Goal: Transaction & Acquisition: Book appointment/travel/reservation

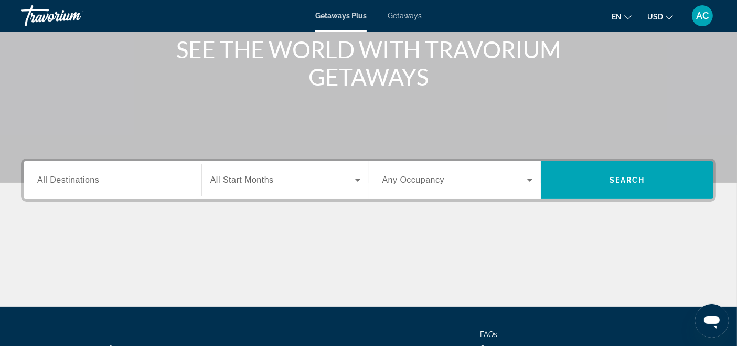
scroll to position [220, 0]
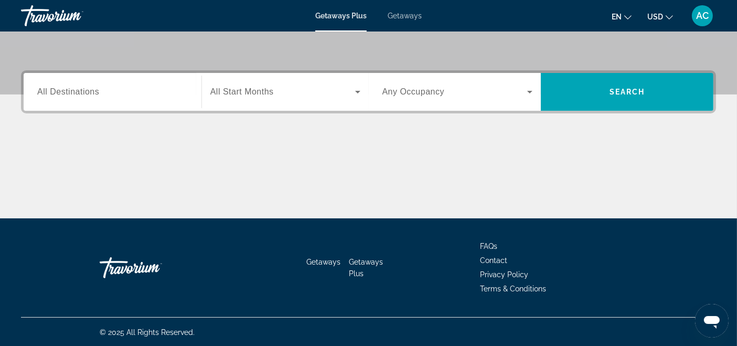
click at [56, 96] on span "All Destinations" at bounding box center [68, 91] width 62 height 9
click at [56, 96] on input "Destination All Destinations" at bounding box center [112, 92] width 151 height 13
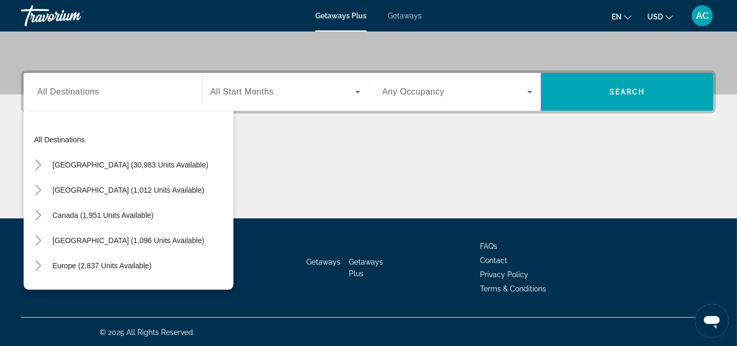
click at [410, 18] on span "Getaways" at bounding box center [405, 16] width 34 height 8
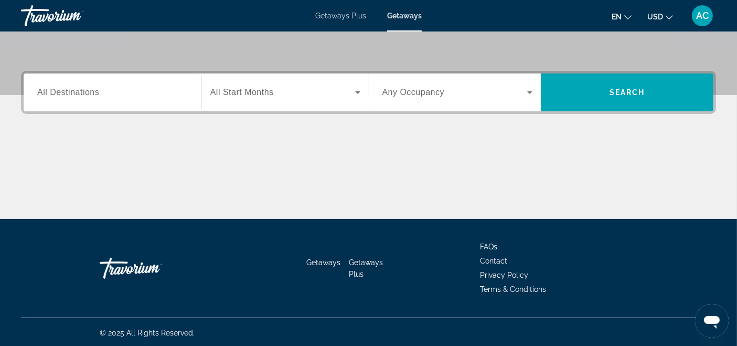
scroll to position [220, 0]
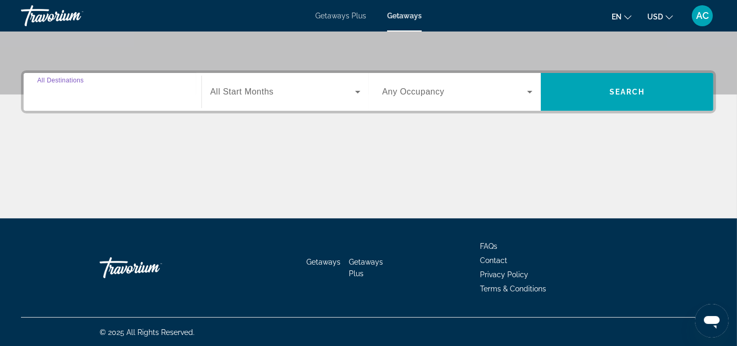
click at [111, 94] on input "Destination All Destinations" at bounding box center [112, 92] width 151 height 13
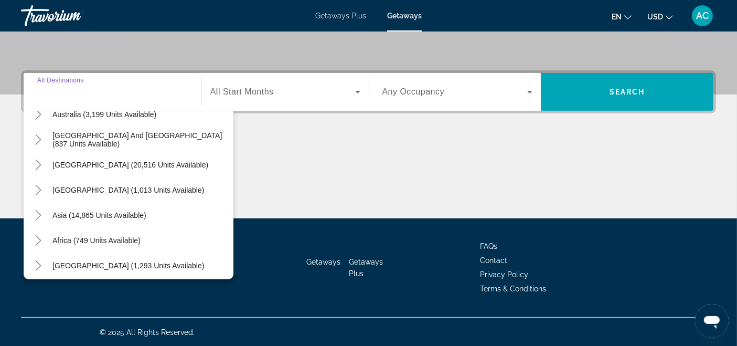
scroll to position [170, 0]
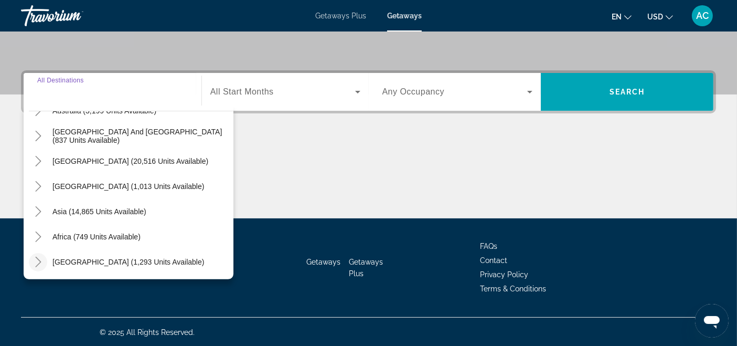
click at [37, 260] on icon "Toggle Middle East (1,293 units available)" at bounding box center [38, 262] width 10 height 10
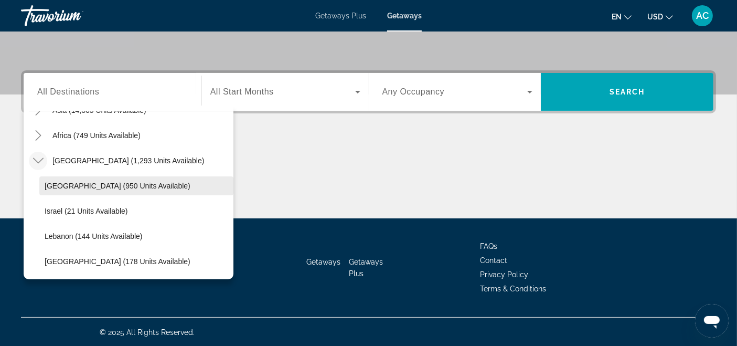
scroll to position [270, 0]
click at [37, 139] on icon "Toggle Africa (749 units available)" at bounding box center [38, 136] width 6 height 10
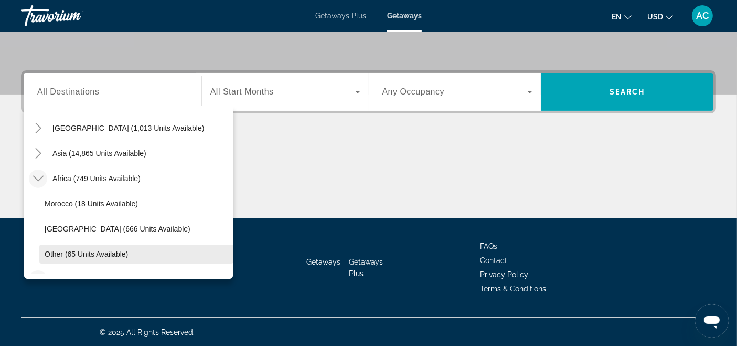
scroll to position [212, 0]
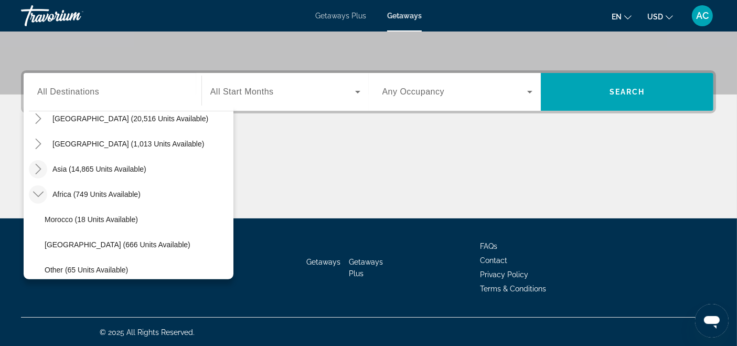
click at [37, 172] on icon "Toggle Asia (14,865 units available)" at bounding box center [38, 169] width 10 height 10
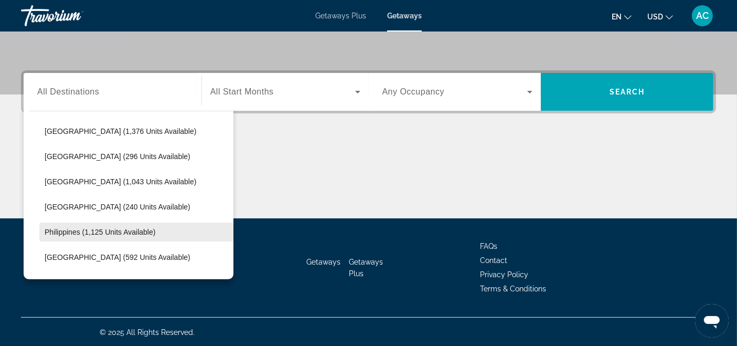
scroll to position [315, 0]
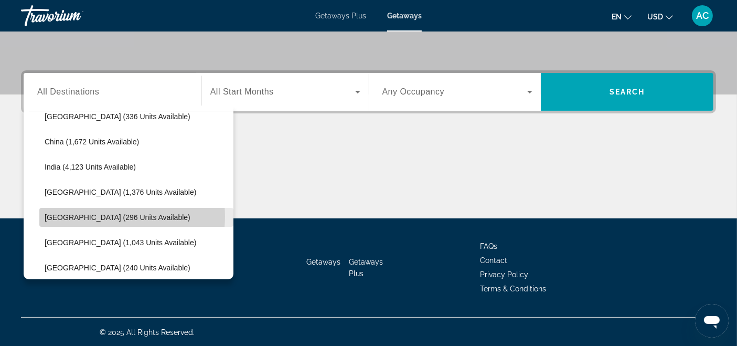
click at [103, 216] on span "Japan (296 units available)" at bounding box center [118, 217] width 146 height 8
type input "**********"
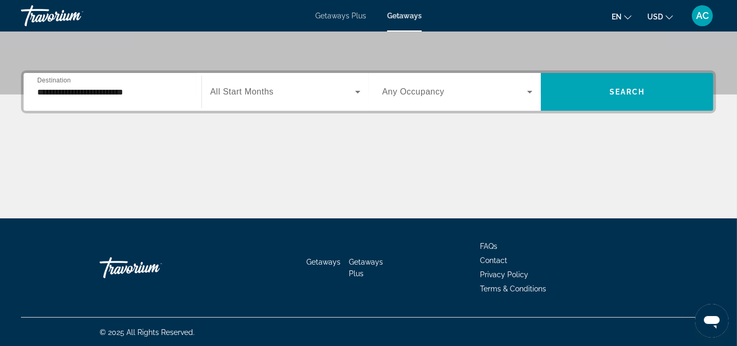
click at [270, 94] on span "All Start Months" at bounding box center [242, 91] width 64 height 9
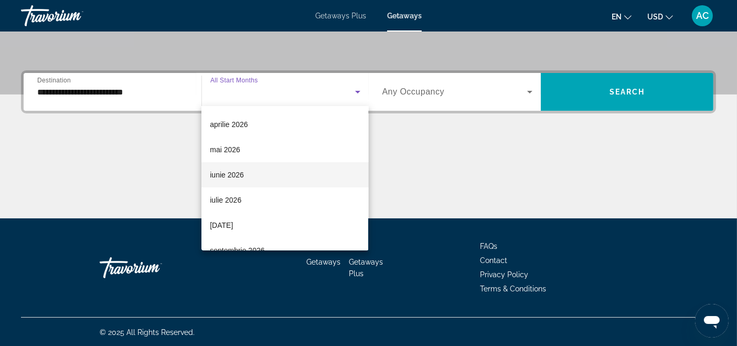
scroll to position [117, 0]
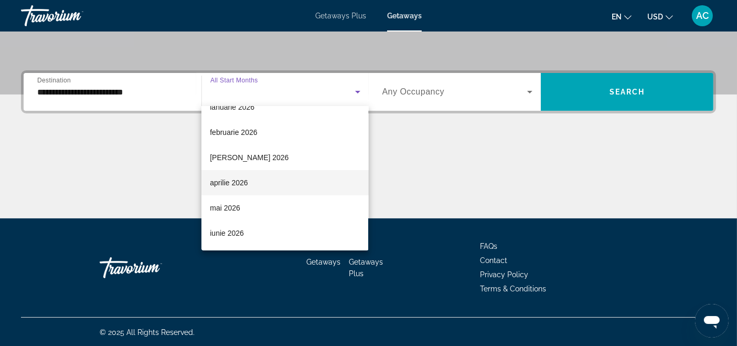
click at [274, 176] on mat-option "aprilie 2026" at bounding box center [285, 182] width 167 height 25
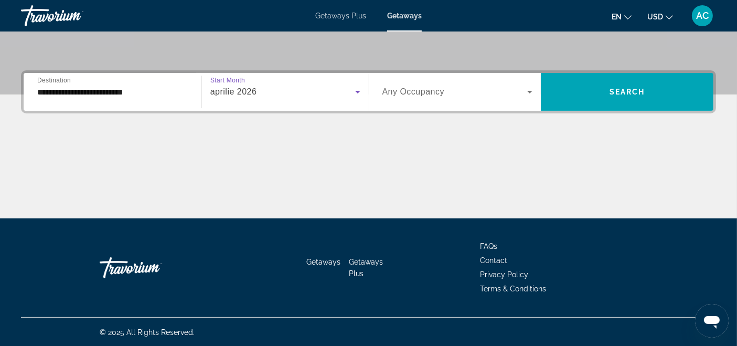
click at [431, 93] on span "Any Occupancy" at bounding box center [414, 91] width 62 height 9
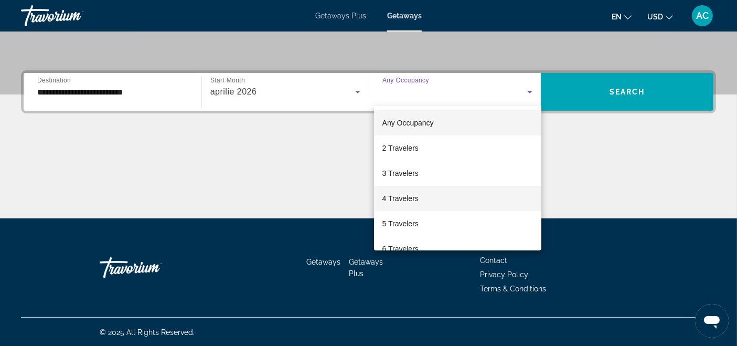
click at [423, 199] on mat-option "4 Travelers" at bounding box center [457, 198] width 167 height 25
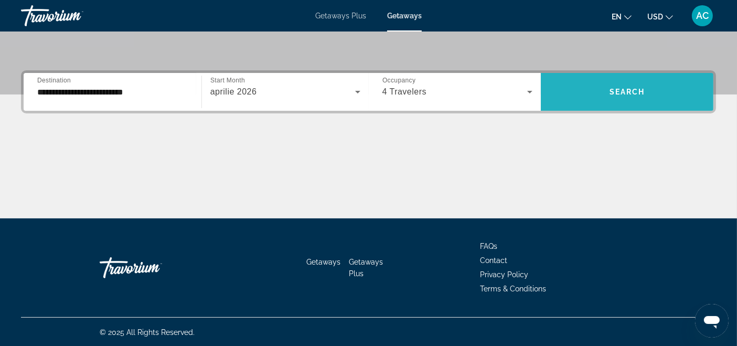
click at [633, 80] on span "Search widget" at bounding box center [627, 91] width 173 height 25
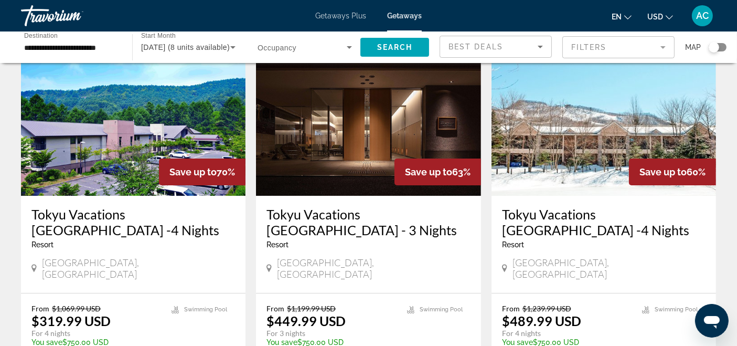
scroll to position [58, 0]
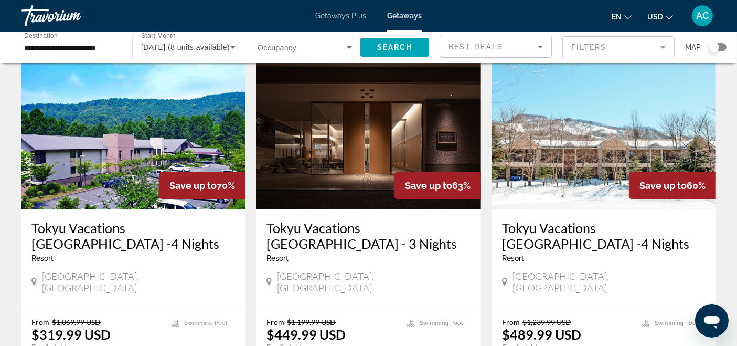
click at [314, 137] on img "Main content" at bounding box center [368, 125] width 225 height 168
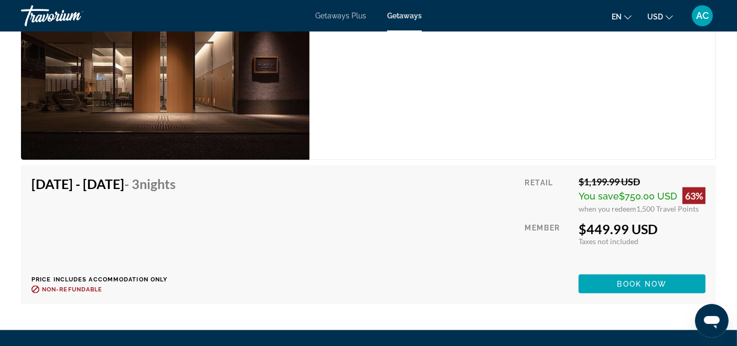
scroll to position [1458, 0]
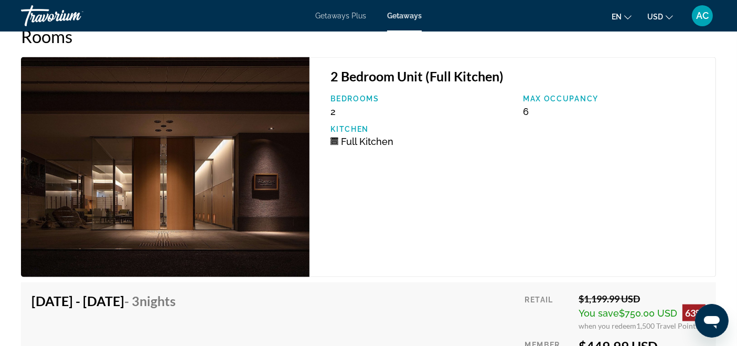
click at [196, 172] on img "Main content" at bounding box center [165, 167] width 289 height 220
click at [202, 167] on img "Main content" at bounding box center [165, 167] width 289 height 220
click at [202, 165] on img "Main content" at bounding box center [165, 167] width 289 height 220
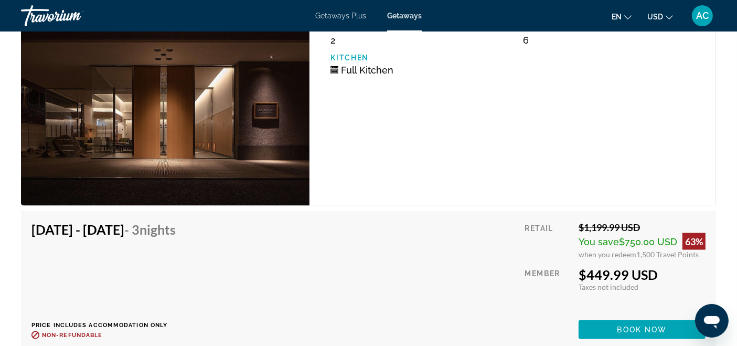
scroll to position [1516, 0]
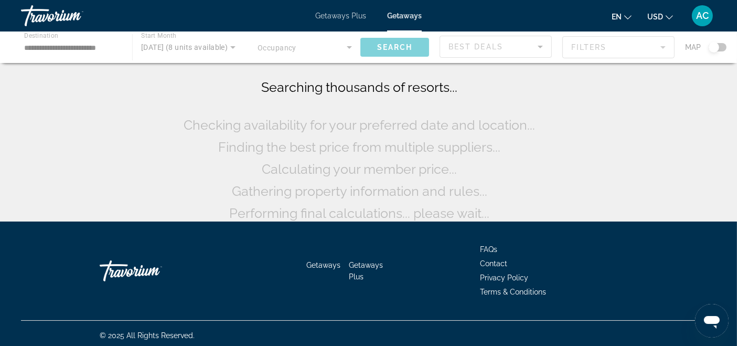
click at [83, 53] on div "Main content" at bounding box center [368, 46] width 737 height 31
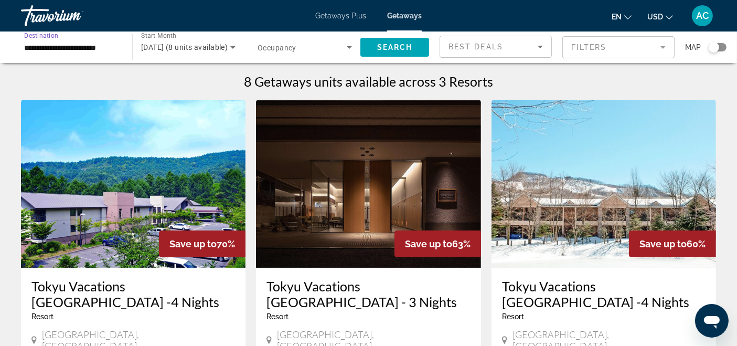
click at [83, 53] on input "**********" at bounding box center [71, 47] width 94 height 13
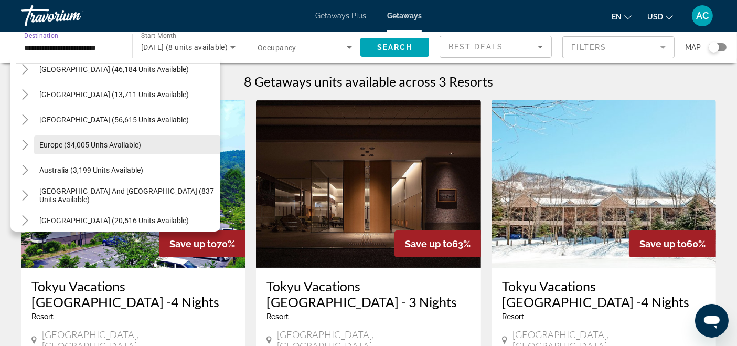
scroll to position [48, 0]
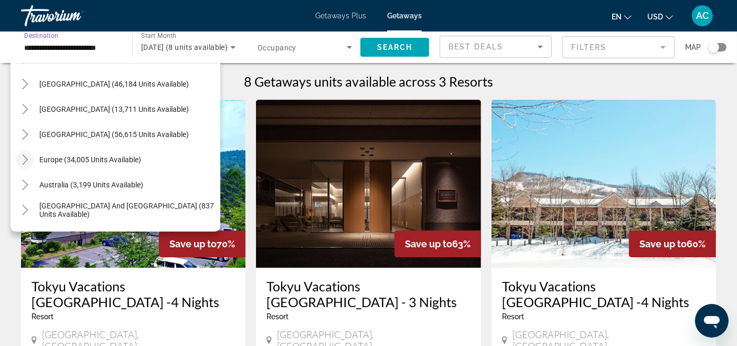
click at [25, 158] on icon "Toggle Europe (34,005 units available)" at bounding box center [25, 159] width 10 height 10
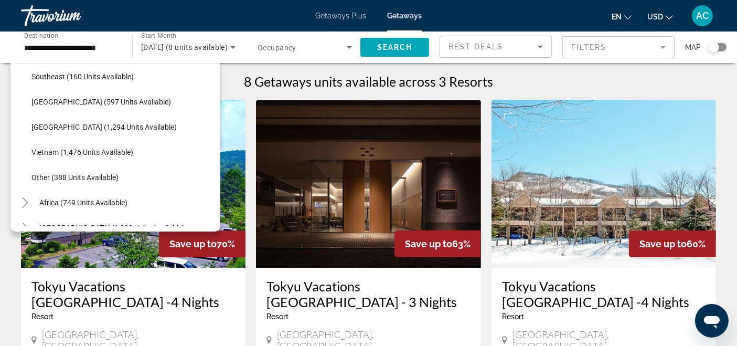
scroll to position [1153, 0]
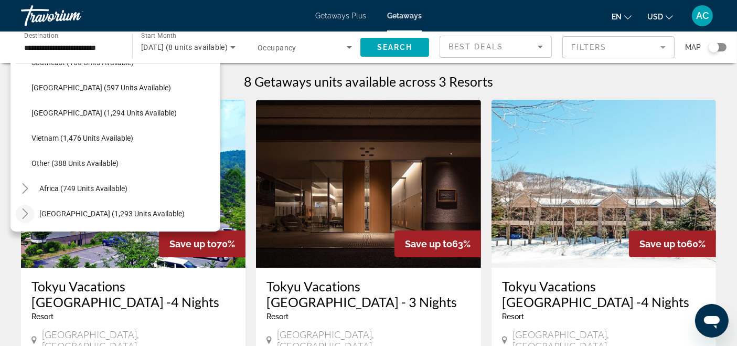
click at [20, 213] on icon "Toggle Middle East (1,293 units available)" at bounding box center [25, 213] width 10 height 10
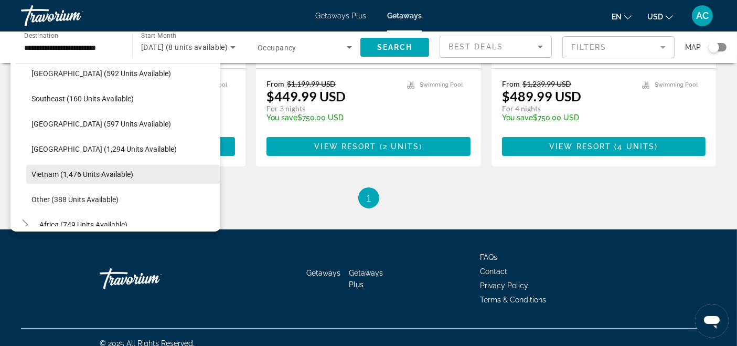
scroll to position [1253, 0]
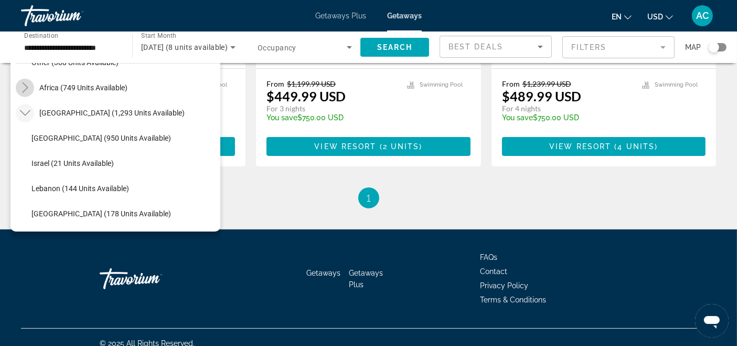
click at [21, 90] on icon "Toggle Africa (749 units available)" at bounding box center [25, 87] width 10 height 10
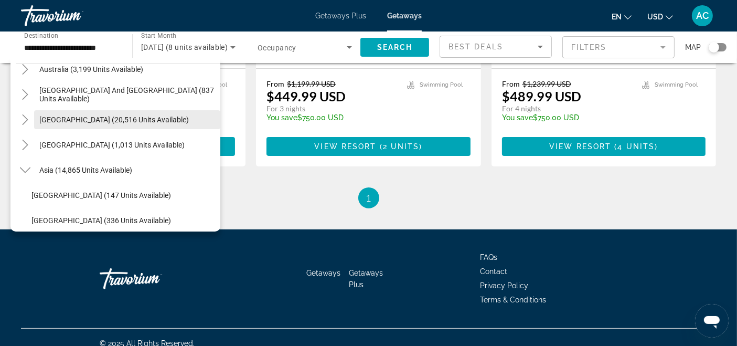
scroll to position [729, 0]
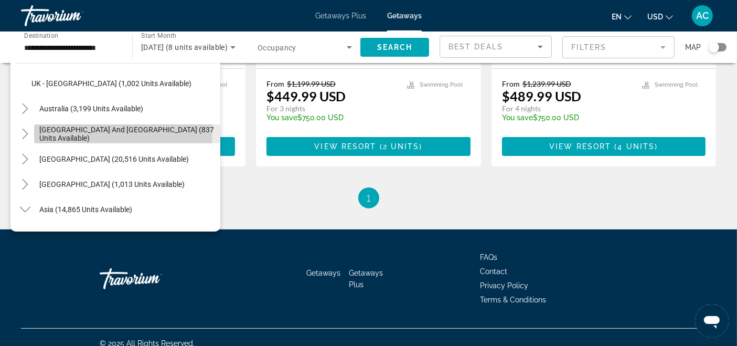
click at [110, 129] on span "[GEOGRAPHIC_DATA] and [GEOGRAPHIC_DATA] (837 units available)" at bounding box center [127, 133] width 176 height 17
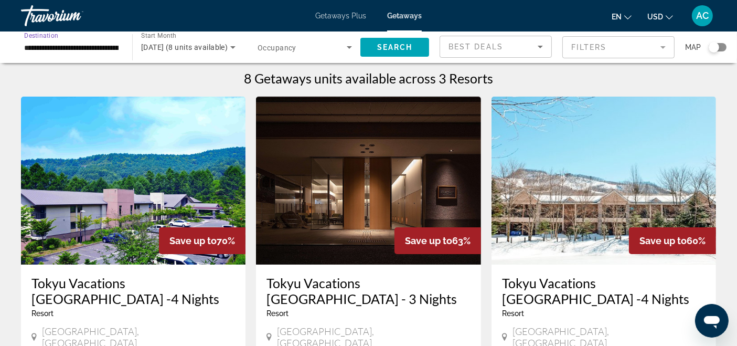
scroll to position [0, 0]
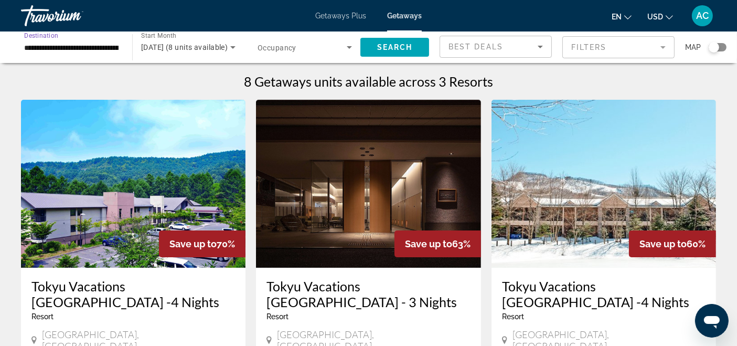
click at [89, 59] on div "**********" at bounding box center [71, 48] width 94 height 30
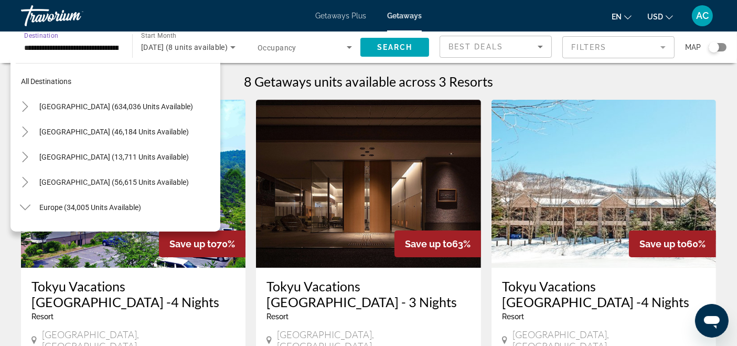
scroll to position [717, 0]
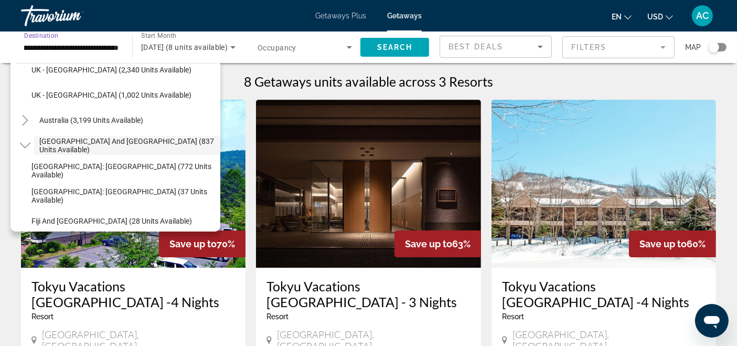
click at [90, 49] on input "**********" at bounding box center [71, 47] width 94 height 13
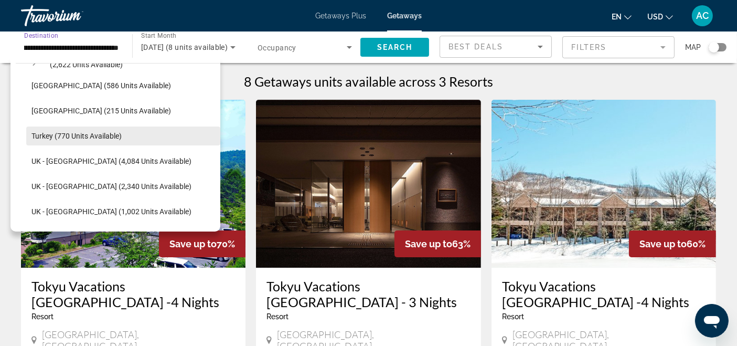
scroll to position [0, 0]
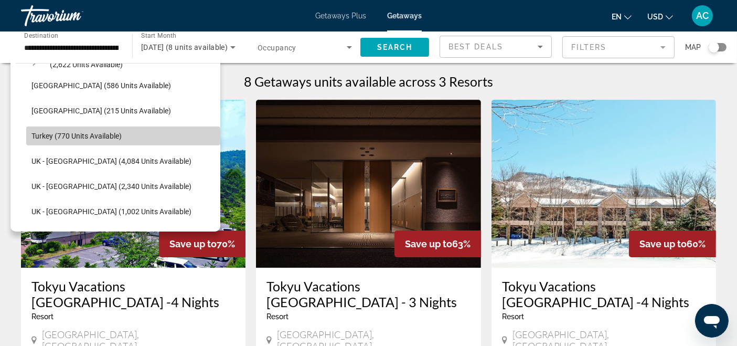
click at [127, 132] on span "Search widget" at bounding box center [123, 135] width 194 height 25
type input "**********"
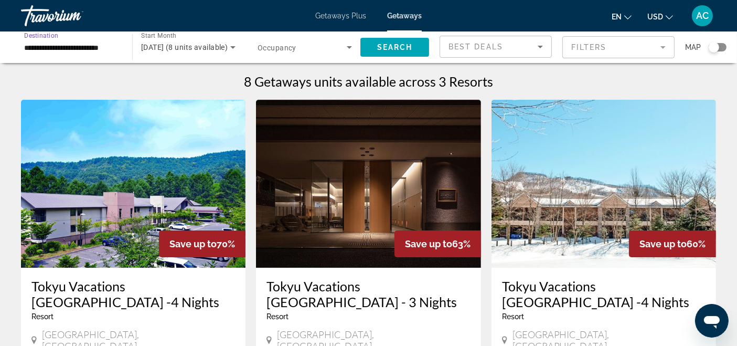
click at [177, 46] on span "April 2026 (8 units available)" at bounding box center [184, 47] width 87 height 8
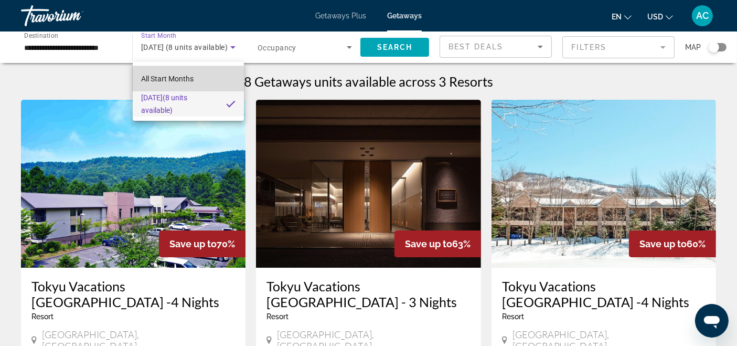
click at [183, 71] on mat-option "All Start Months" at bounding box center [188, 78] width 111 height 25
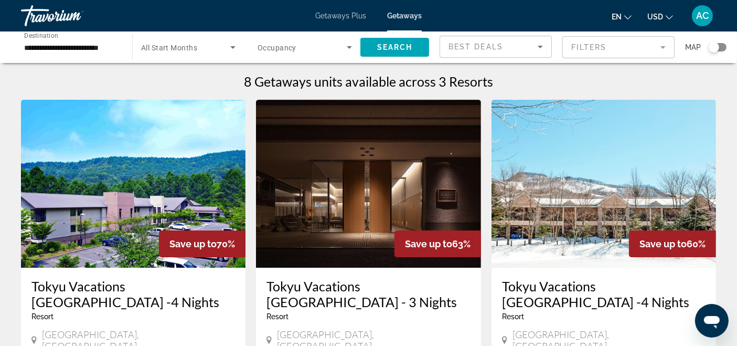
click at [186, 50] on span "All Start Months" at bounding box center [169, 48] width 56 height 8
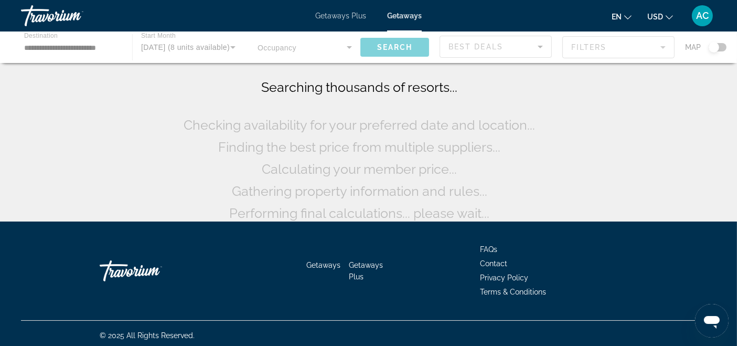
click at [80, 53] on div "Main content" at bounding box center [368, 46] width 737 height 31
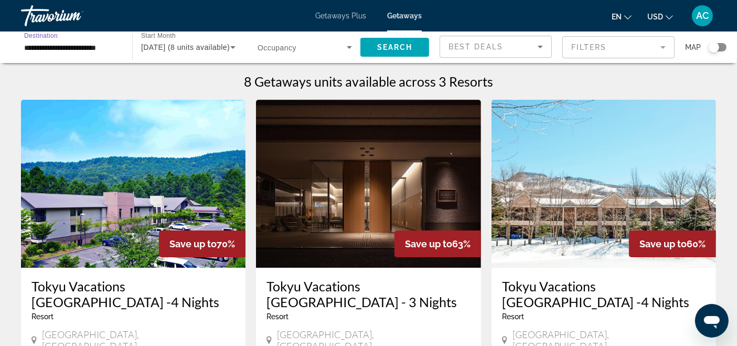
click at [86, 53] on input "**********" at bounding box center [71, 47] width 94 height 13
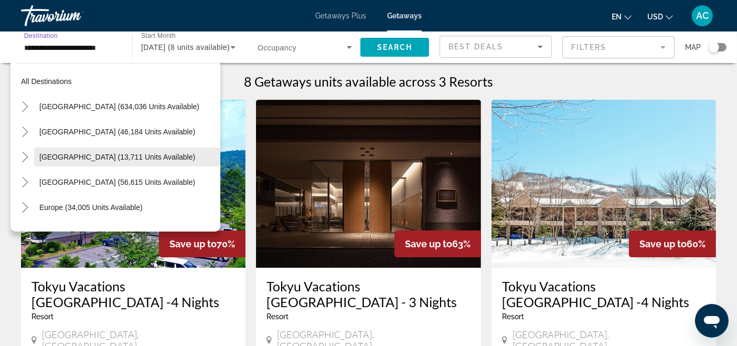
scroll to position [58, 0]
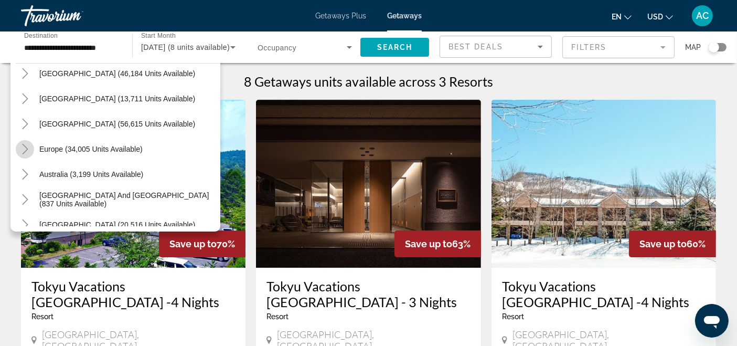
click at [29, 150] on icon "Toggle Europe (34,005 units available)" at bounding box center [25, 149] width 10 height 10
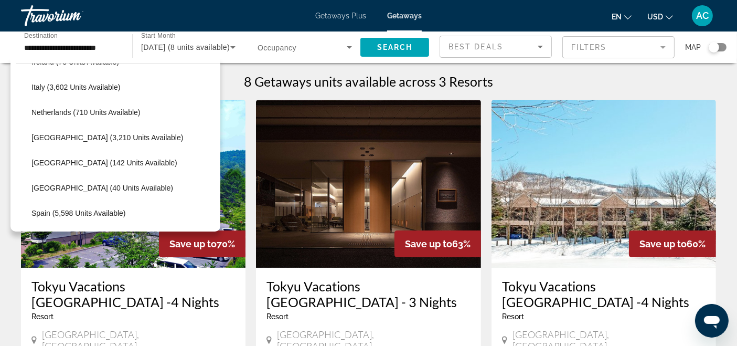
scroll to position [597, 0]
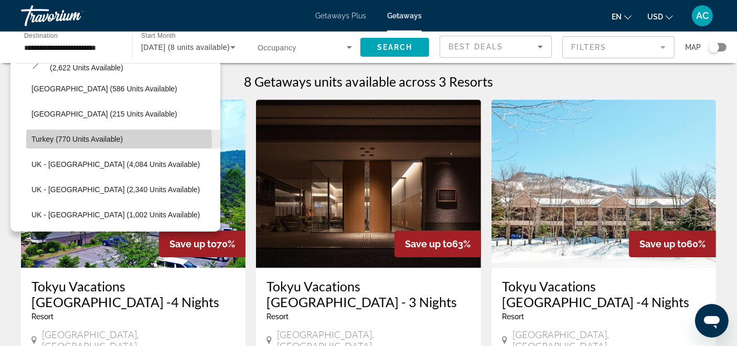
click at [81, 142] on span "Turkey (770 units available)" at bounding box center [76, 139] width 91 height 8
type input "**********"
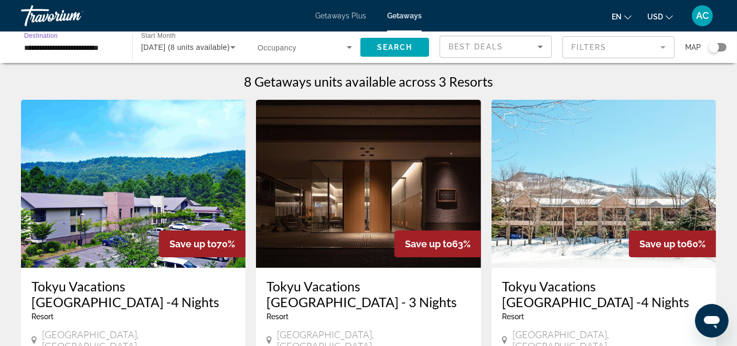
click at [178, 41] on div "April 2026 (8 units available)" at bounding box center [185, 47] width 89 height 13
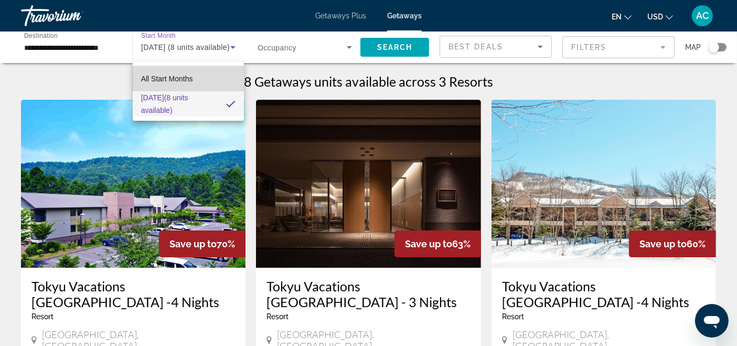
click at [188, 75] on span "All Start Months" at bounding box center [167, 79] width 52 height 8
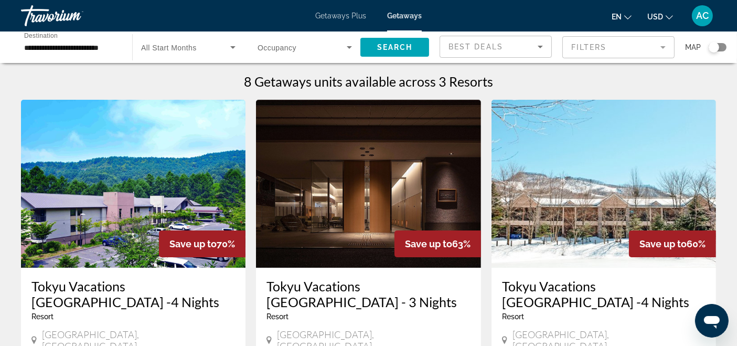
click at [295, 44] on span "Occupancy" at bounding box center [277, 48] width 39 height 8
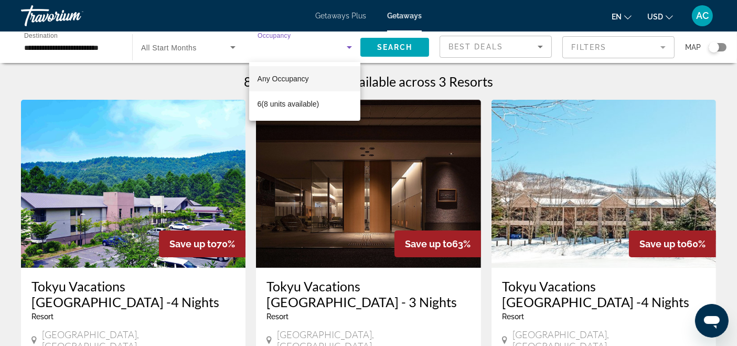
click at [299, 76] on span "Any Occupancy" at bounding box center [283, 79] width 51 height 8
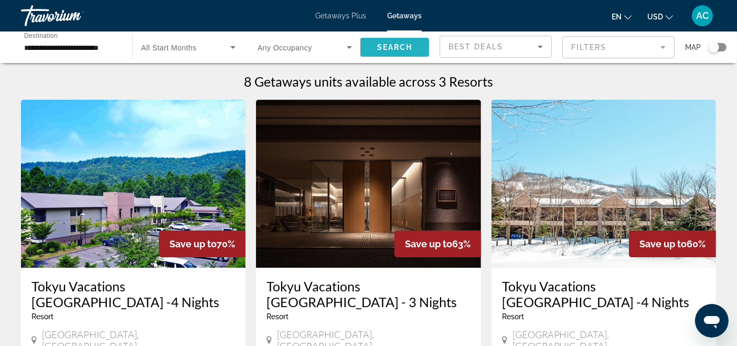
click at [386, 47] on span "Search" at bounding box center [395, 47] width 36 height 8
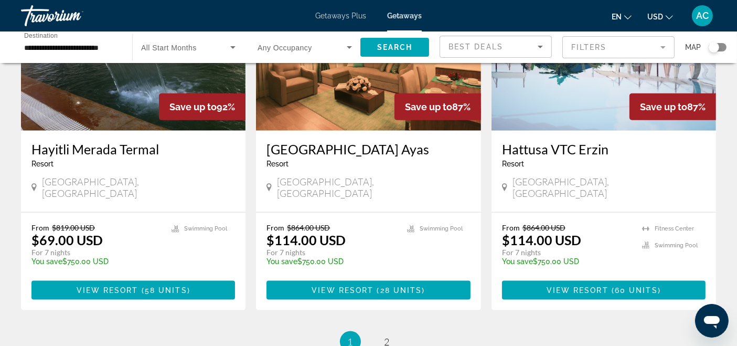
scroll to position [1283, 0]
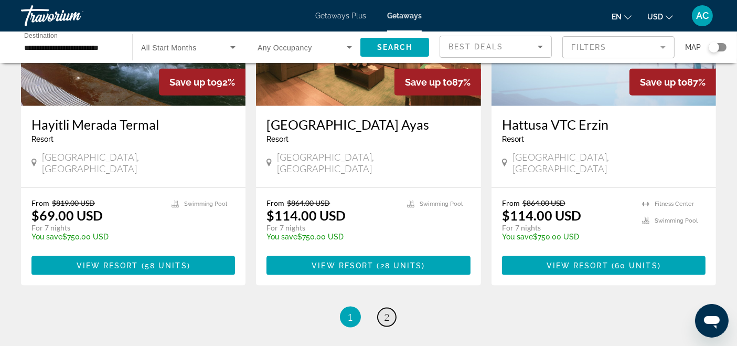
click at [389, 311] on span "2" at bounding box center [387, 317] width 5 height 12
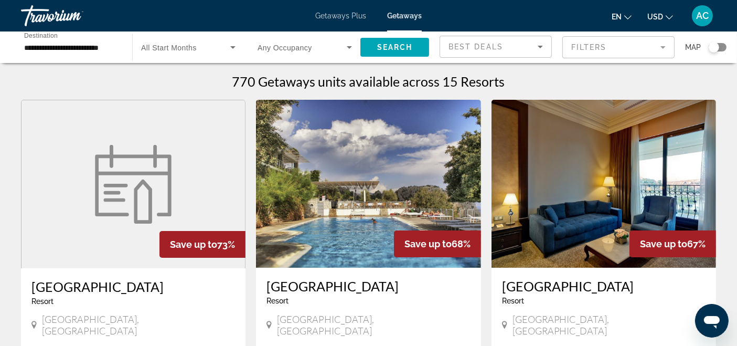
click at [192, 45] on span "All Start Months" at bounding box center [169, 48] width 56 height 8
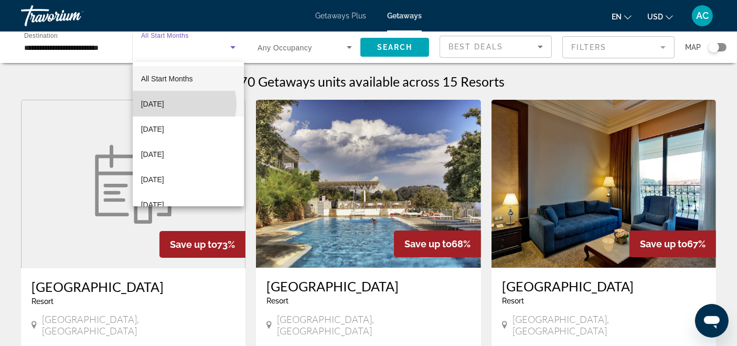
click at [164, 104] on span "[DATE]" at bounding box center [152, 104] width 23 height 13
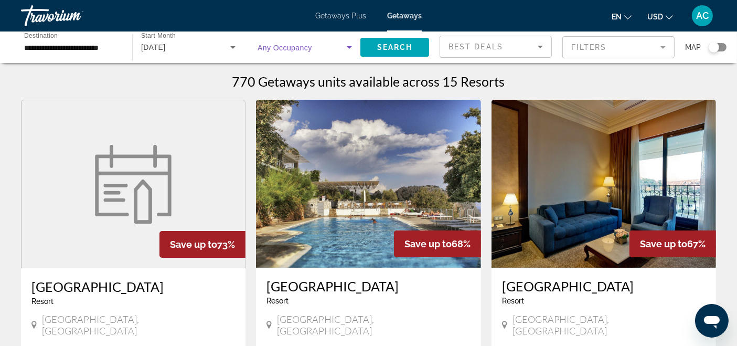
click at [311, 46] on span "Search widget" at bounding box center [302, 47] width 89 height 13
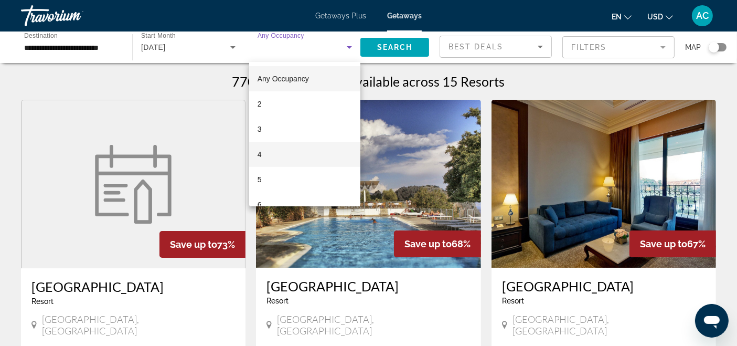
click at [287, 156] on mat-option "4" at bounding box center [304, 154] width 111 height 25
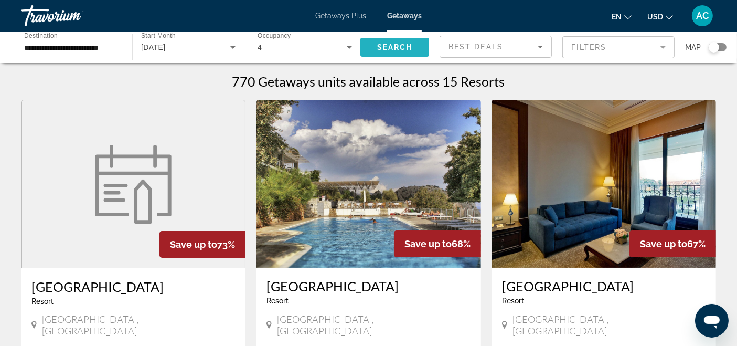
click at [391, 41] on span "Search widget" at bounding box center [395, 47] width 69 height 25
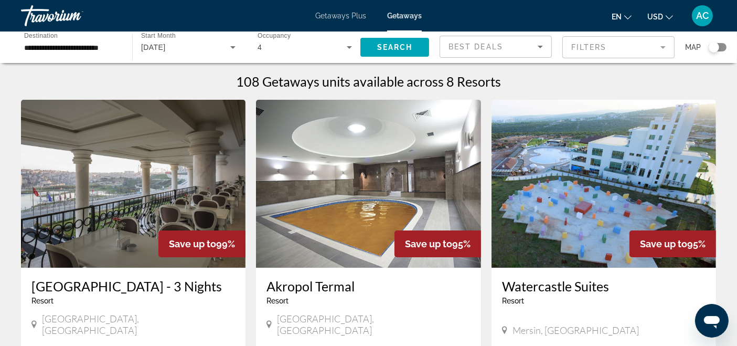
click at [144, 158] on img "Main content" at bounding box center [133, 184] width 225 height 168
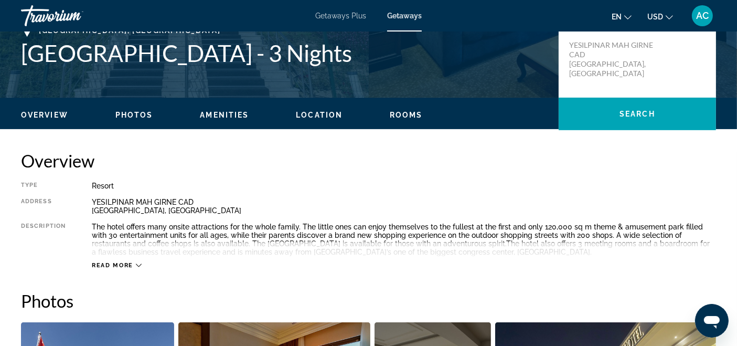
scroll to position [350, 0]
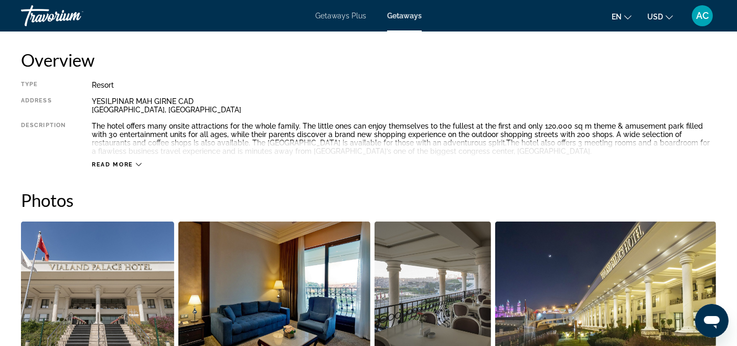
click at [100, 164] on span "Read more" at bounding box center [112, 164] width 41 height 7
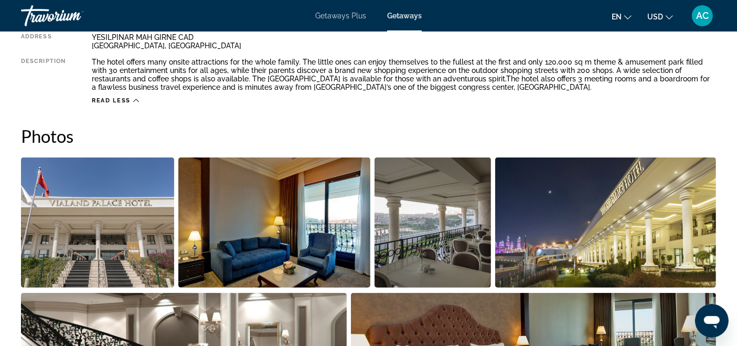
scroll to position [408, 0]
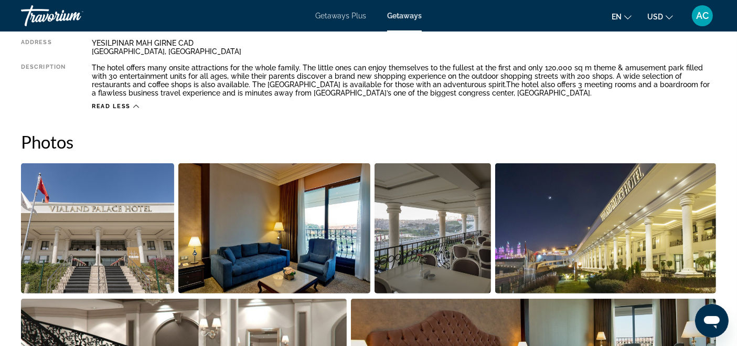
click at [102, 213] on img "Open full-screen image slider" at bounding box center [97, 228] width 153 height 130
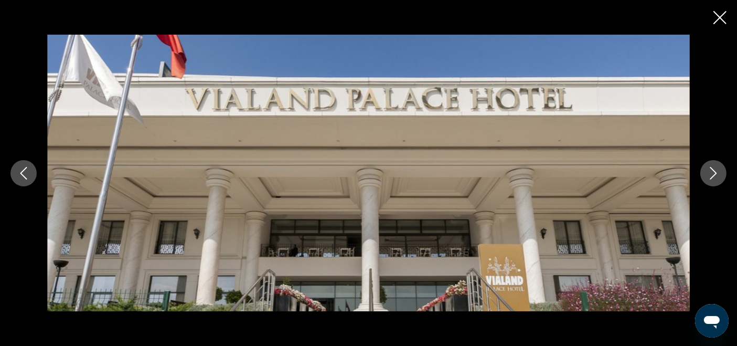
click at [704, 178] on button "Next image" at bounding box center [714, 173] width 26 height 26
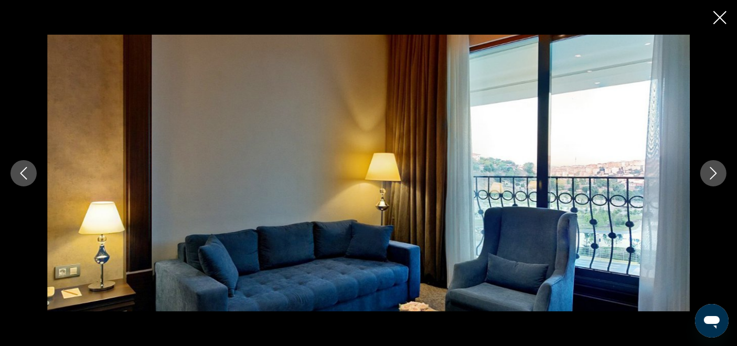
click at [704, 178] on button "Next image" at bounding box center [714, 173] width 26 height 26
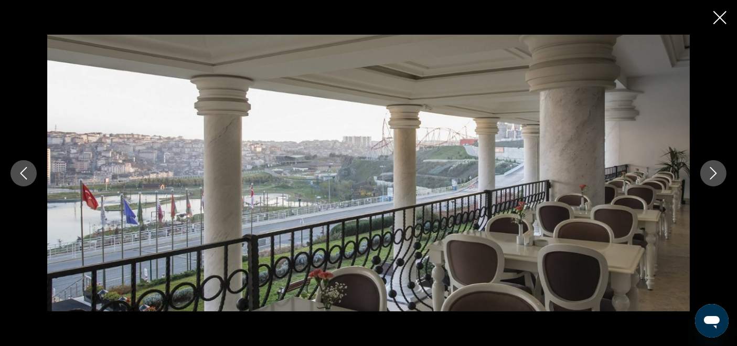
click at [704, 178] on button "Next image" at bounding box center [714, 173] width 26 height 26
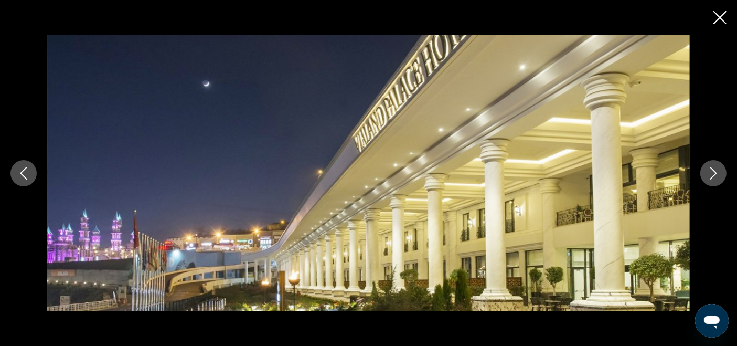
click at [704, 178] on button "Next image" at bounding box center [714, 173] width 26 height 26
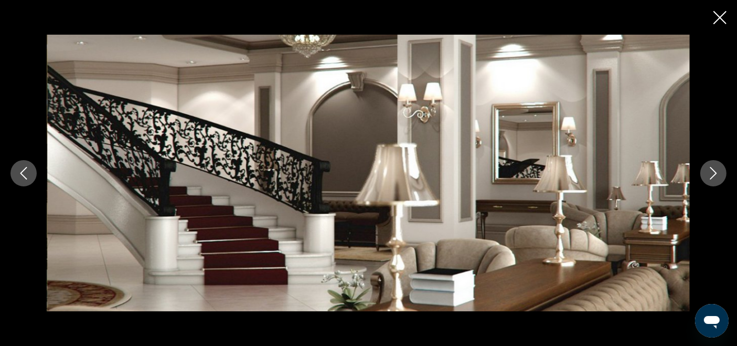
click at [711, 175] on icon "Next image" at bounding box center [714, 173] width 13 height 13
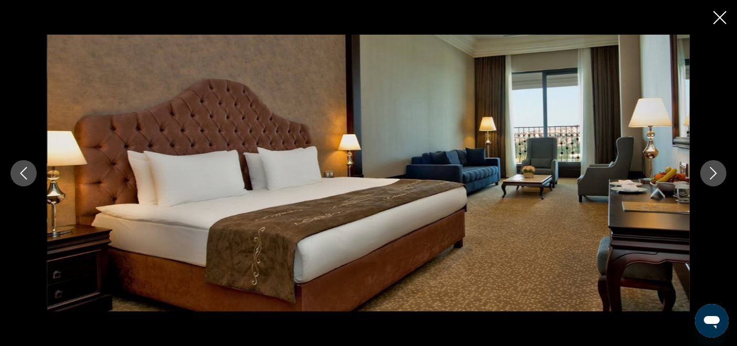
click at [711, 175] on icon "Next image" at bounding box center [714, 173] width 13 height 13
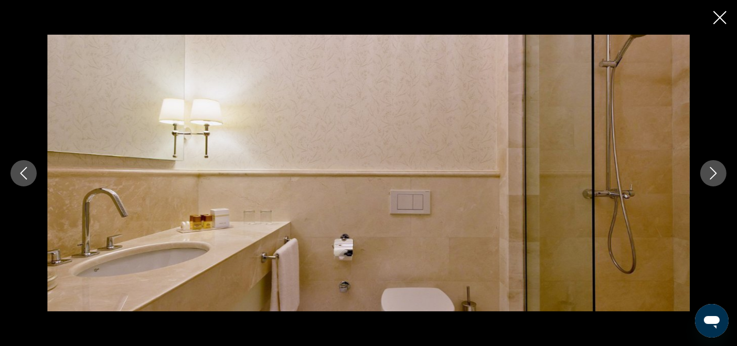
click at [711, 175] on icon "Next image" at bounding box center [714, 173] width 13 height 13
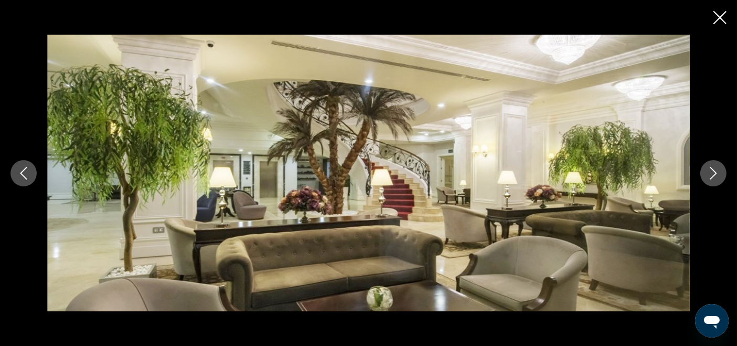
click at [711, 175] on icon "Next image" at bounding box center [714, 173] width 13 height 13
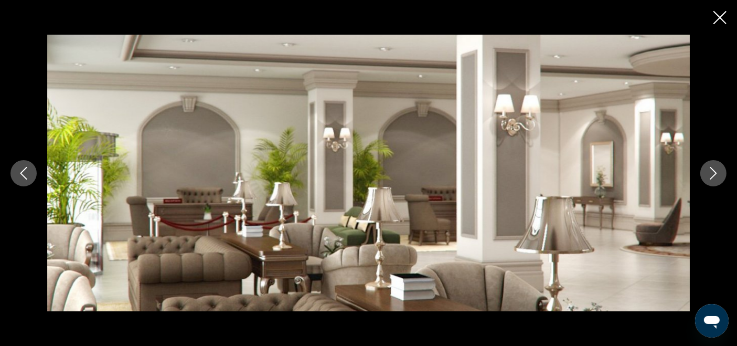
click at [714, 174] on icon "Next image" at bounding box center [714, 173] width 13 height 13
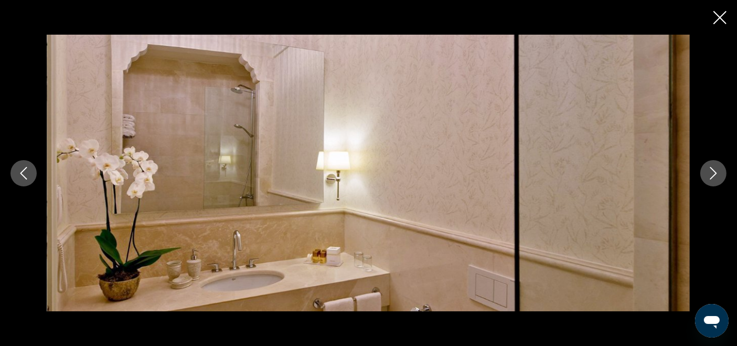
click at [708, 171] on icon "Next image" at bounding box center [714, 173] width 13 height 13
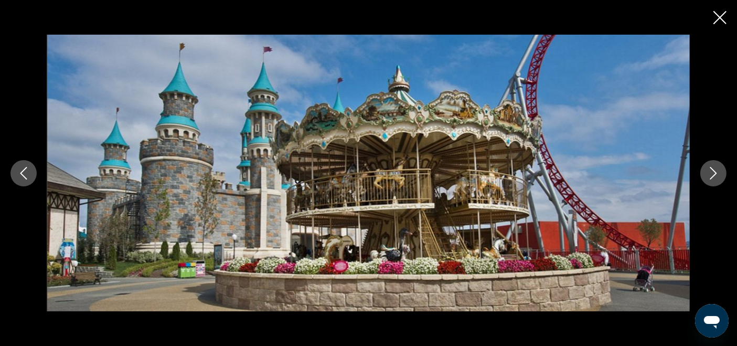
click at [718, 17] on icon "Close slideshow" at bounding box center [720, 17] width 13 height 13
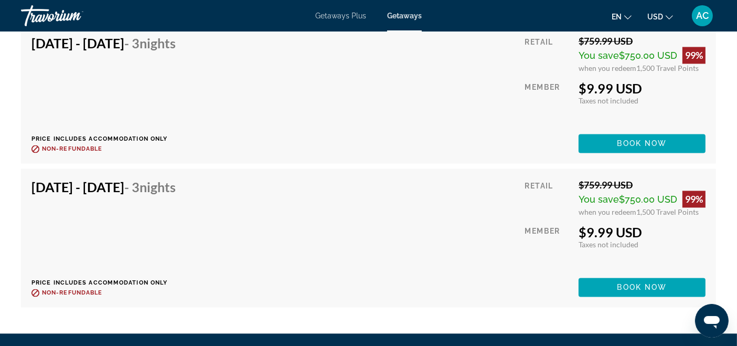
scroll to position [2075, 0]
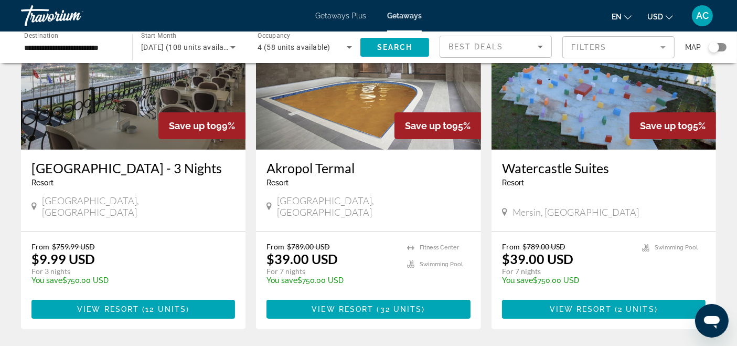
scroll to position [58, 0]
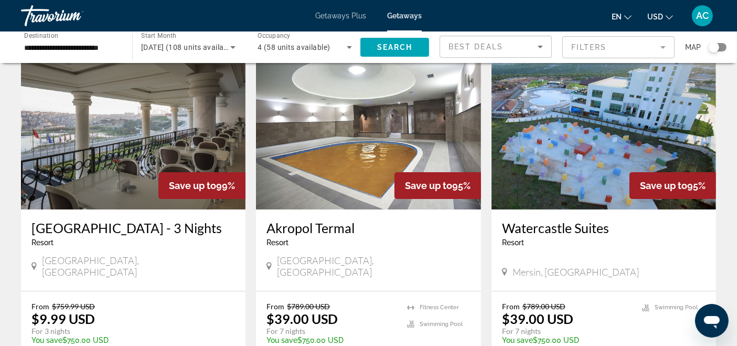
click at [314, 143] on img "Main content" at bounding box center [368, 125] width 225 height 168
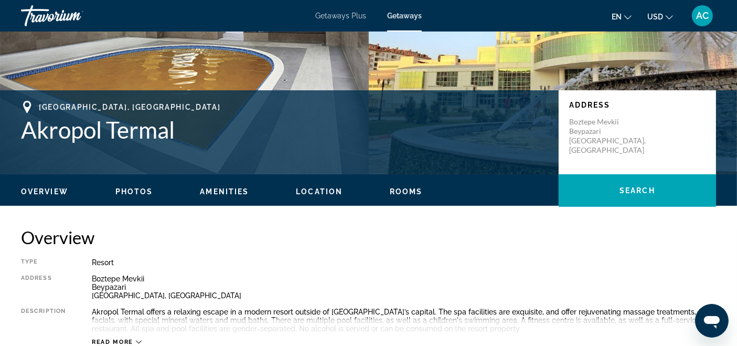
scroll to position [58, 0]
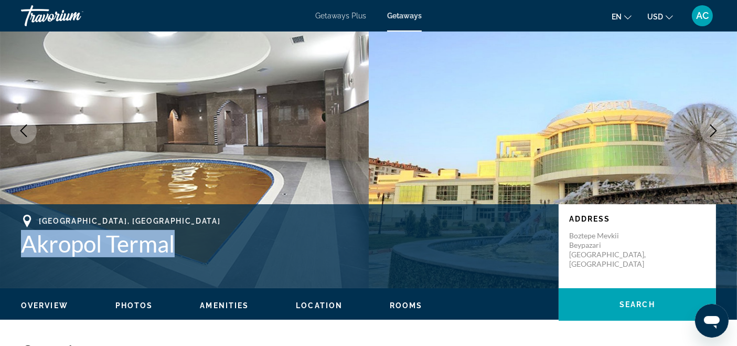
drag, startPoint x: 21, startPoint y: 240, endPoint x: 174, endPoint y: 252, distance: 153.7
click at [174, 252] on h1 "Akropol Termal" at bounding box center [285, 243] width 528 height 27
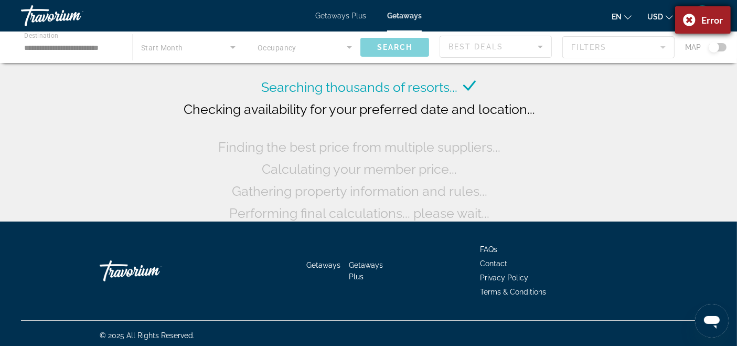
click at [690, 16] on div "Error" at bounding box center [704, 19] width 56 height 27
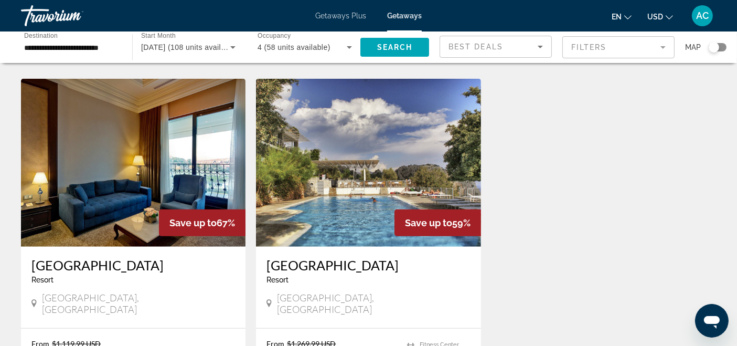
scroll to position [816, 0]
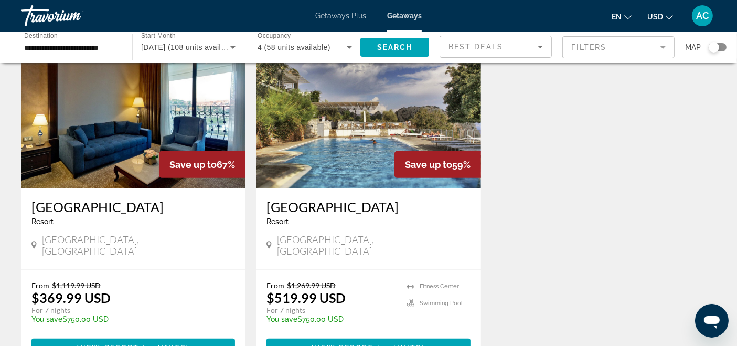
click at [124, 117] on img "Main content" at bounding box center [133, 104] width 225 height 168
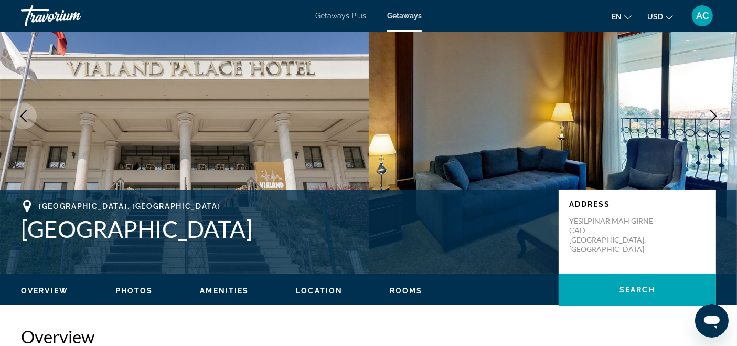
scroll to position [65, 0]
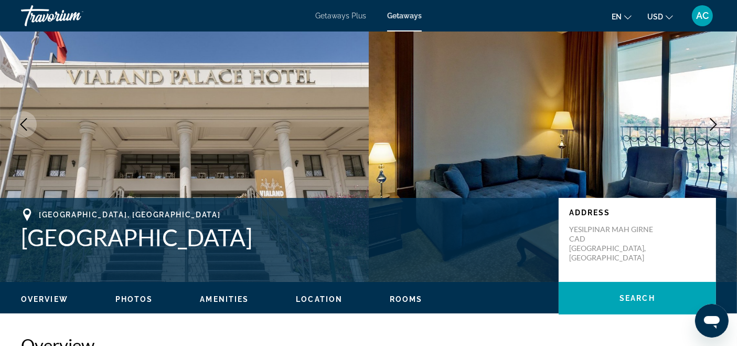
drag, startPoint x: 18, startPoint y: 237, endPoint x: 227, endPoint y: 230, distance: 208.5
click at [227, 230] on div "[GEOGRAPHIC_DATA], [GEOGRAPHIC_DATA] [GEOGRAPHIC_DATA] Address [GEOGRAPHIC_DATA…" at bounding box center [368, 239] width 737 height 63
click at [233, 227] on h1 "[GEOGRAPHIC_DATA]" at bounding box center [285, 237] width 528 height 27
drag, startPoint x: 16, startPoint y: 231, endPoint x: 254, endPoint y: 245, distance: 238.7
click at [254, 245] on div "[GEOGRAPHIC_DATA], [GEOGRAPHIC_DATA] [GEOGRAPHIC_DATA] Address [GEOGRAPHIC_DATA…" at bounding box center [368, 239] width 737 height 63
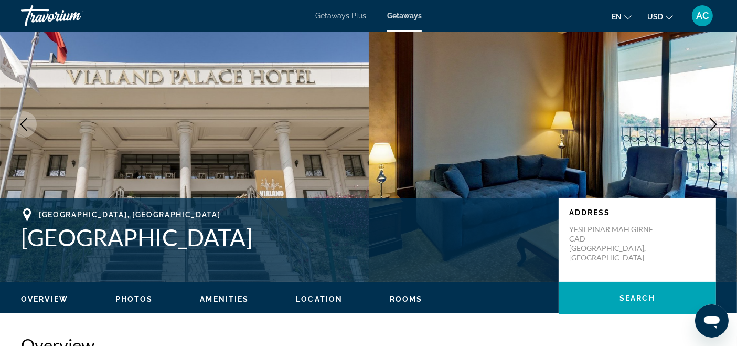
copy h1 "[GEOGRAPHIC_DATA]"
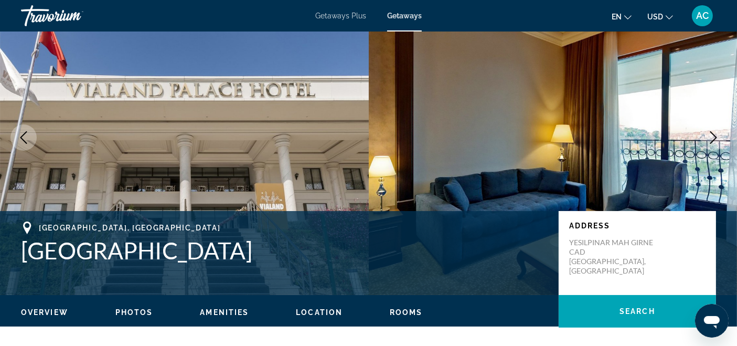
scroll to position [0, 0]
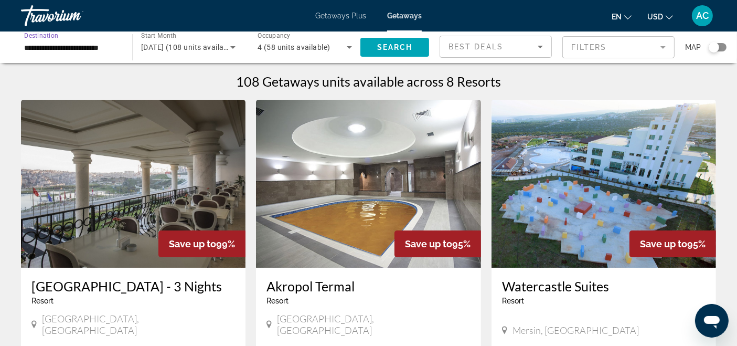
click at [92, 41] on input "**********" at bounding box center [71, 47] width 94 height 13
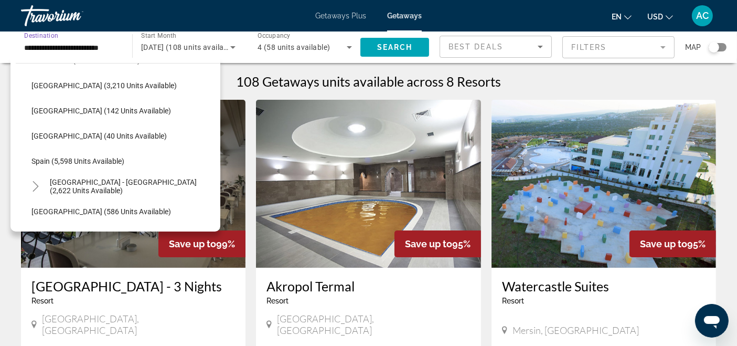
scroll to position [416, 0]
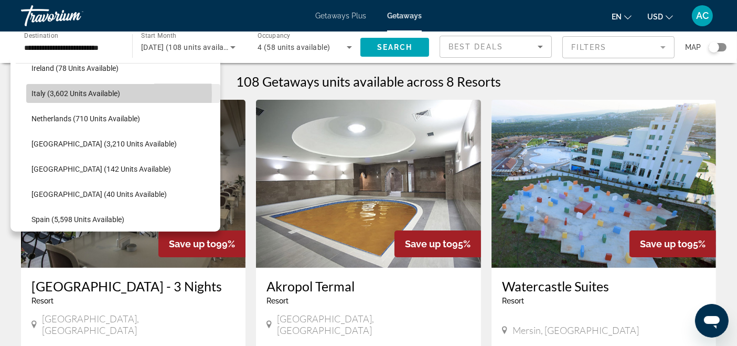
click at [49, 93] on span "Italy (3,602 units available)" at bounding box center [75, 93] width 89 height 8
type input "**********"
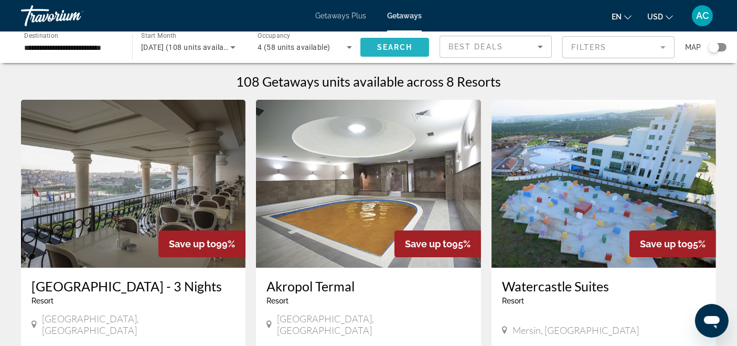
click at [394, 46] on span "Search" at bounding box center [395, 47] width 36 height 8
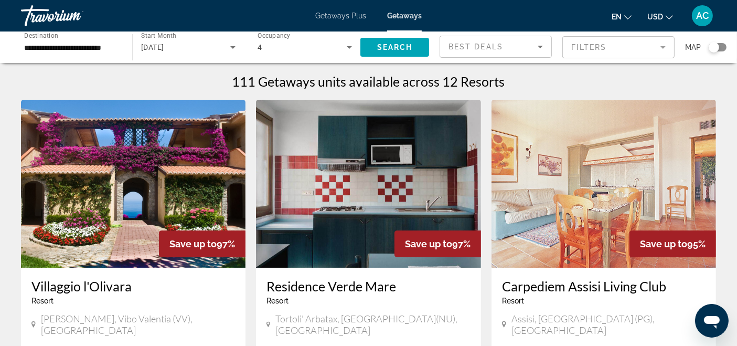
click at [92, 198] on img "Main content" at bounding box center [133, 184] width 225 height 168
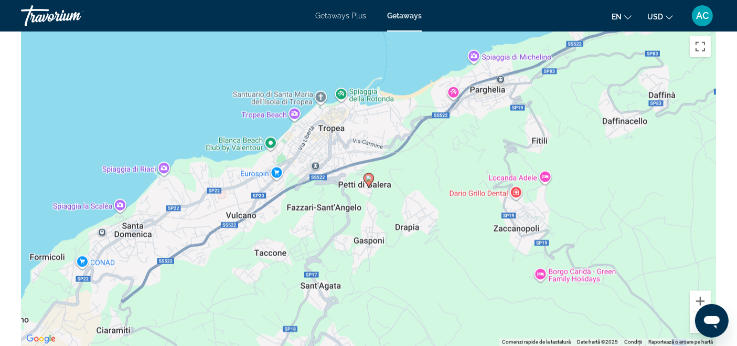
scroll to position [1633, 0]
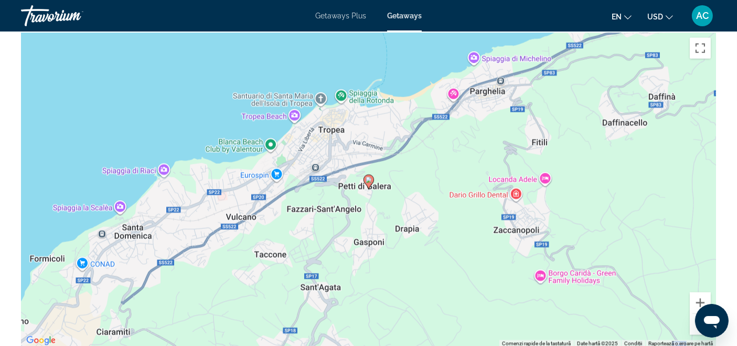
click at [695, 314] on button "Micșorează" at bounding box center [700, 324] width 21 height 21
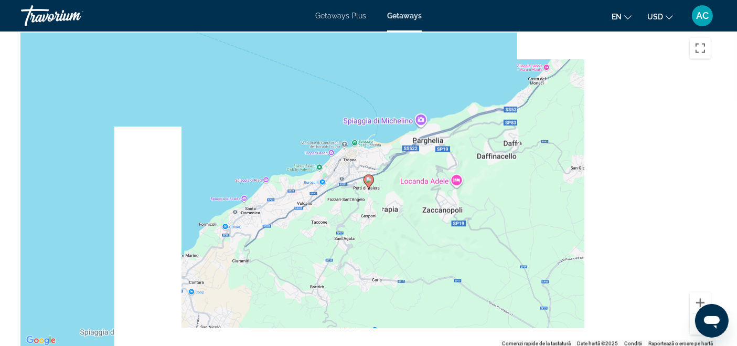
click at [695, 314] on button "Micșorează" at bounding box center [700, 324] width 21 height 21
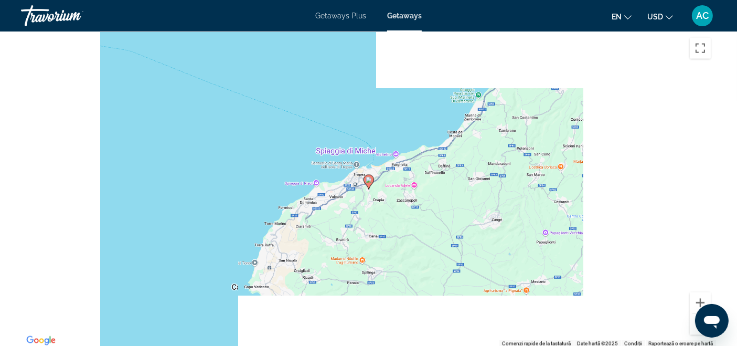
click at [695, 314] on button "Micșorează" at bounding box center [700, 324] width 21 height 21
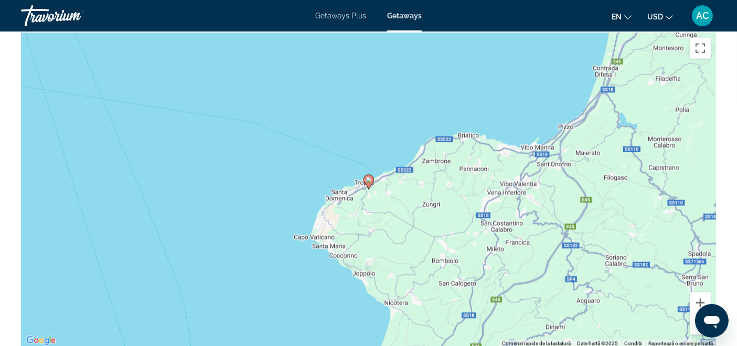
click at [695, 314] on button "Micșorează" at bounding box center [700, 324] width 21 height 21
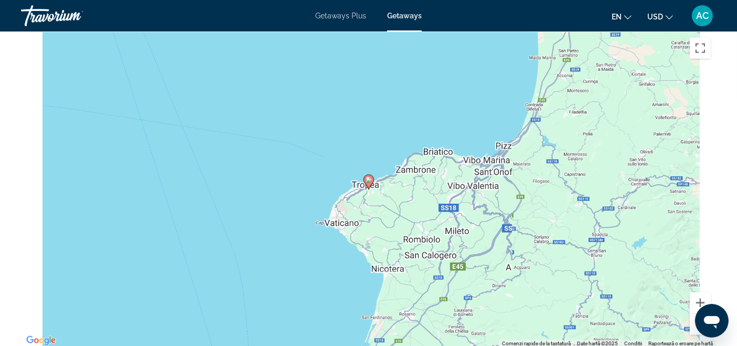
click at [695, 314] on button "Micșorează" at bounding box center [700, 324] width 21 height 21
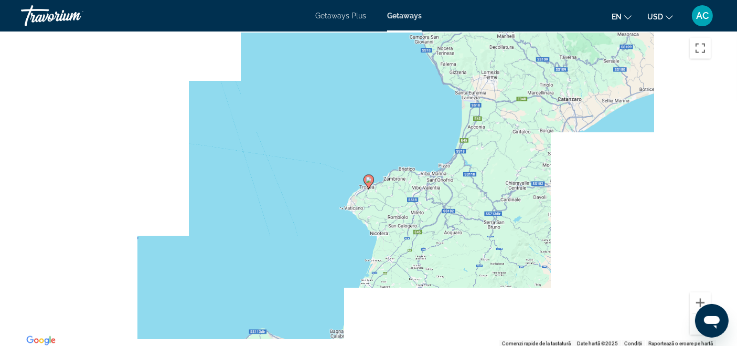
click at [695, 314] on button "Micșorează" at bounding box center [700, 324] width 21 height 21
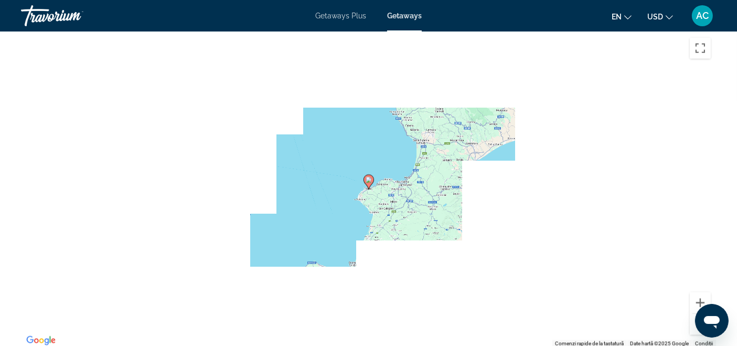
click at [695, 314] on button "Micșorează" at bounding box center [700, 324] width 21 height 21
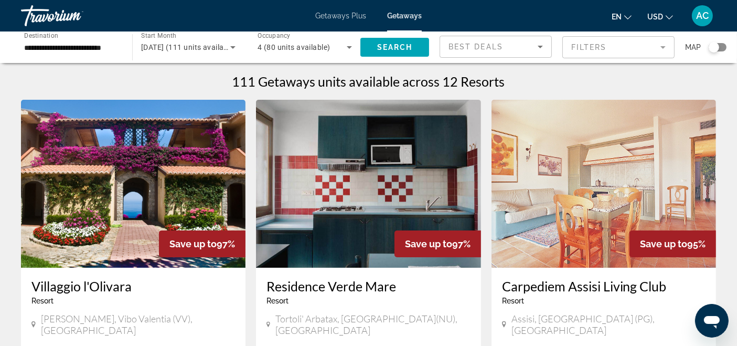
click at [595, 168] on img "Main content" at bounding box center [604, 184] width 225 height 168
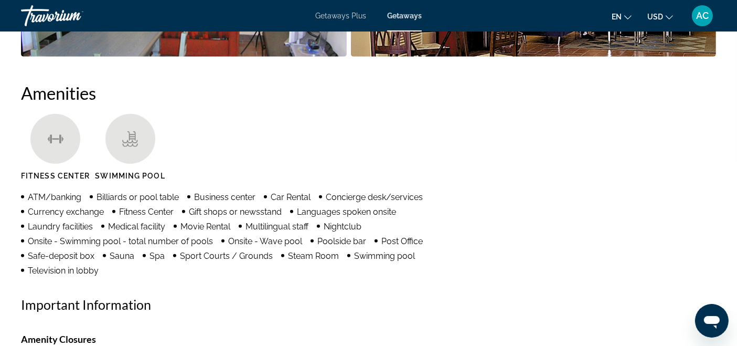
scroll to position [1021, 0]
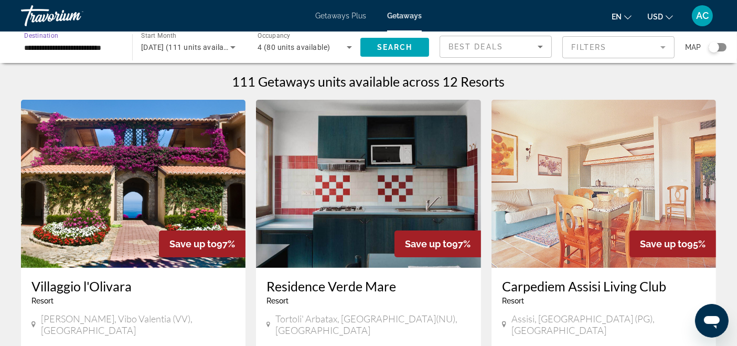
click at [79, 51] on input "**********" at bounding box center [71, 47] width 94 height 13
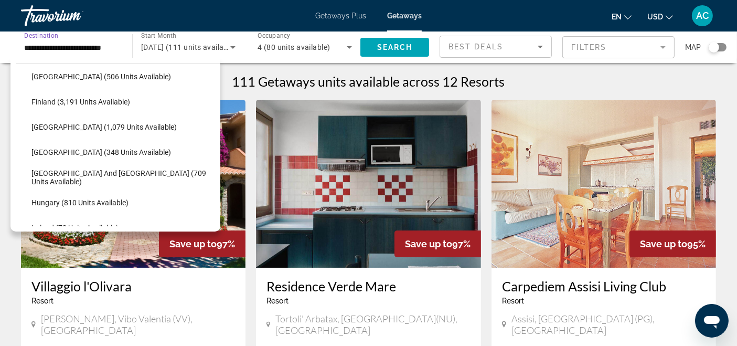
scroll to position [248, 0]
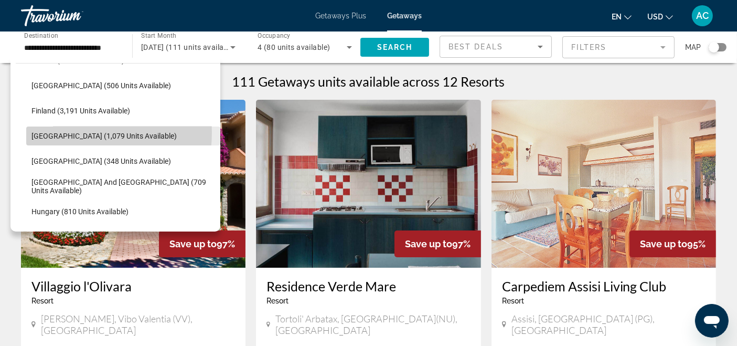
click at [66, 132] on span "[GEOGRAPHIC_DATA] (1,079 units available)" at bounding box center [103, 136] width 145 height 8
type input "**********"
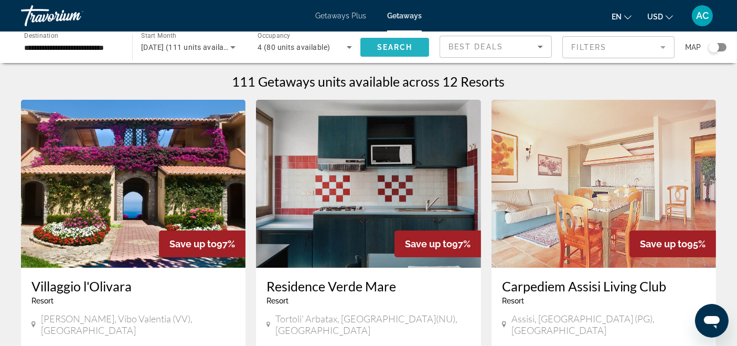
click at [383, 45] on span "Search" at bounding box center [395, 47] width 36 height 8
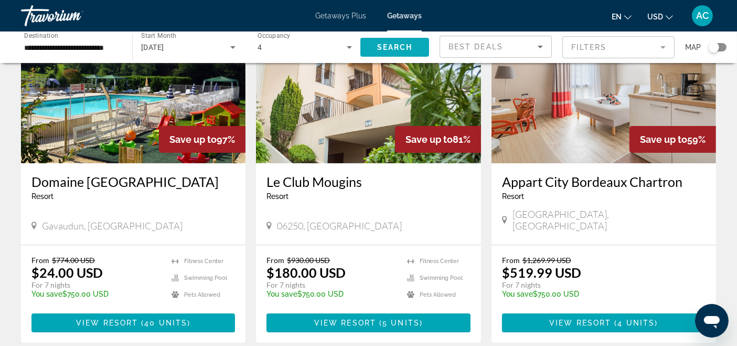
scroll to position [117, 0]
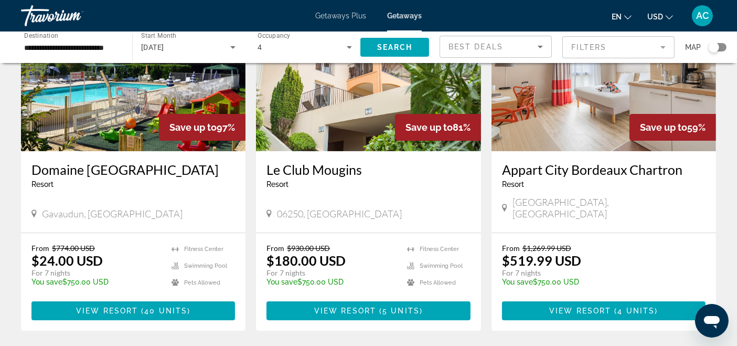
click at [567, 102] on img "Main content" at bounding box center [604, 67] width 225 height 168
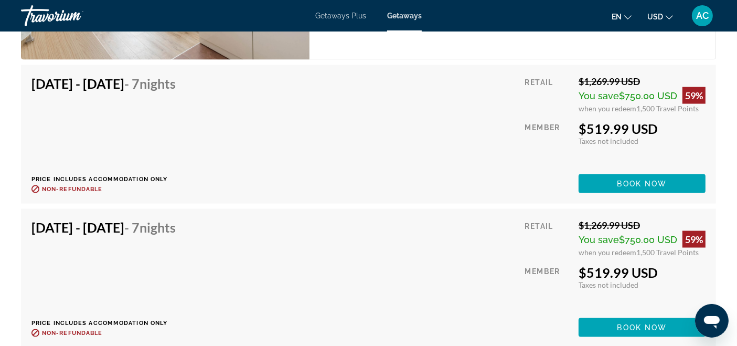
scroll to position [1609, 0]
